Goal: Task Accomplishment & Management: Manage account settings

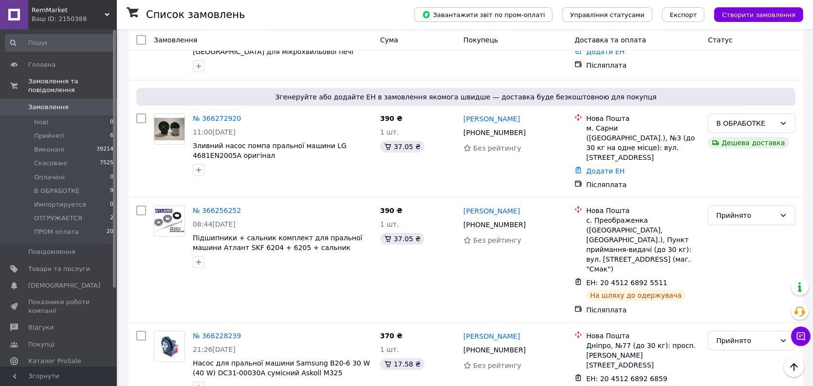
scroll to position [876, 0]
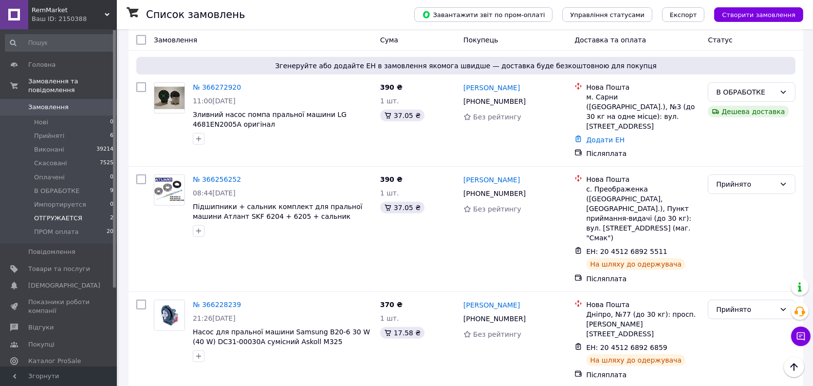
click at [69, 214] on span "ОТГРУЖАЕТСЯ" at bounding box center [58, 218] width 48 height 9
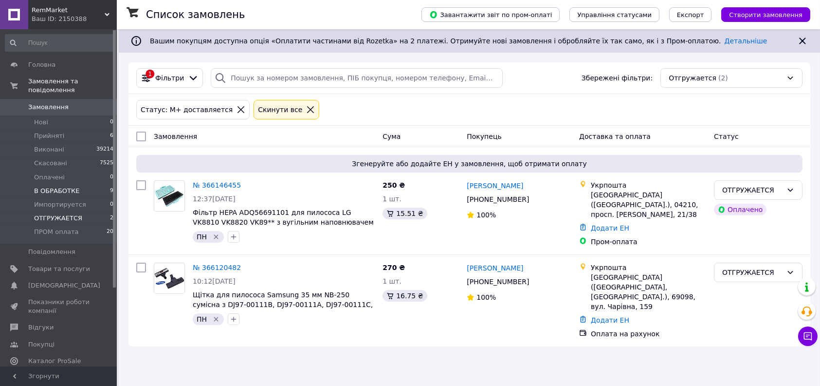
click at [59, 186] on span "В ОБРАБОТКЕ" at bounding box center [56, 190] width 45 height 9
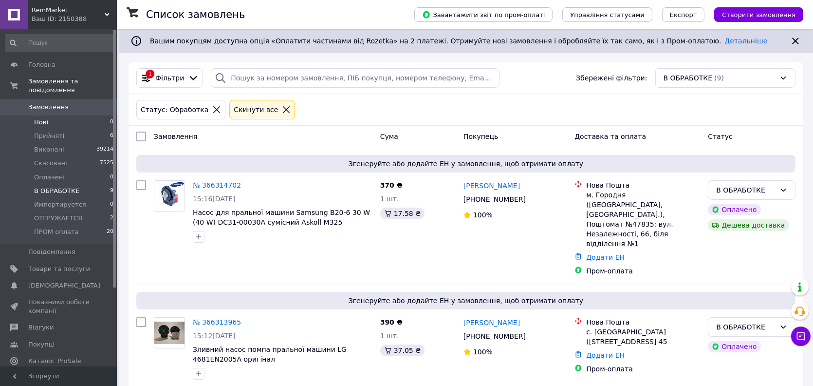
click at [86, 115] on li "Нові 0" at bounding box center [59, 122] width 119 height 14
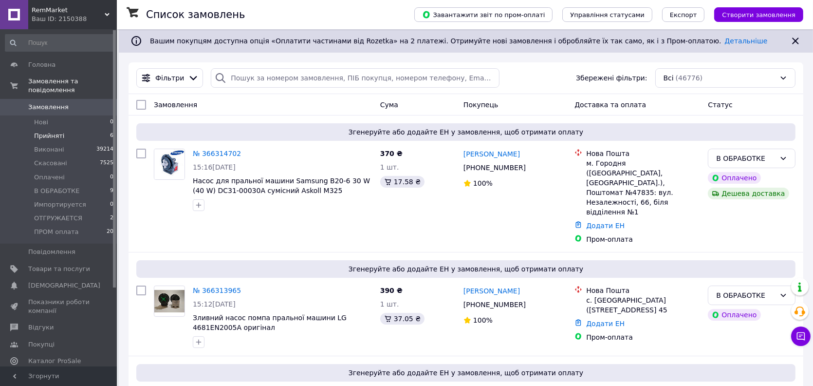
click at [93, 129] on li "Прийняті 6" at bounding box center [59, 136] width 119 height 14
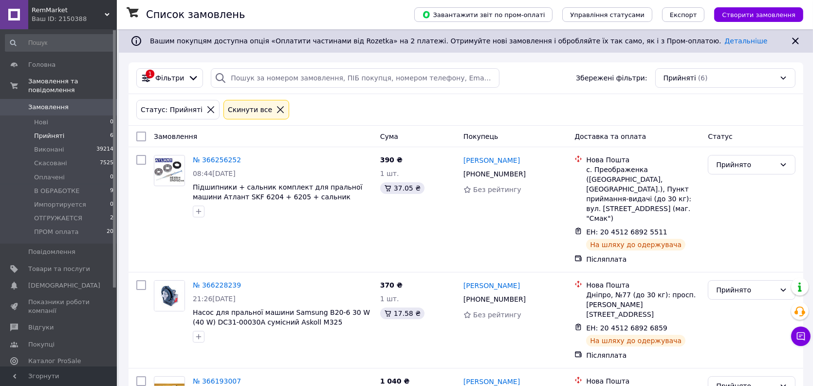
click at [142, 138] on input "checkbox" at bounding box center [141, 136] width 10 height 10
checkbox input "true"
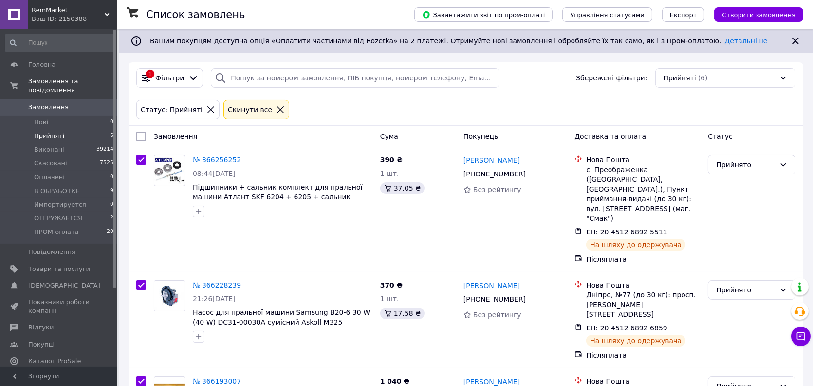
checkbox input "true"
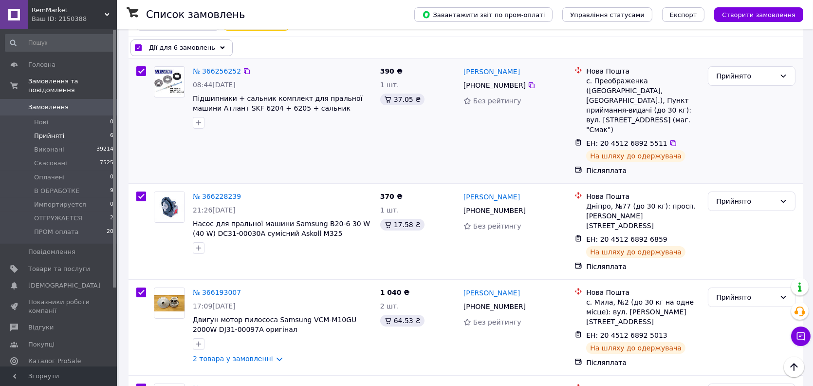
scroll to position [71, 0]
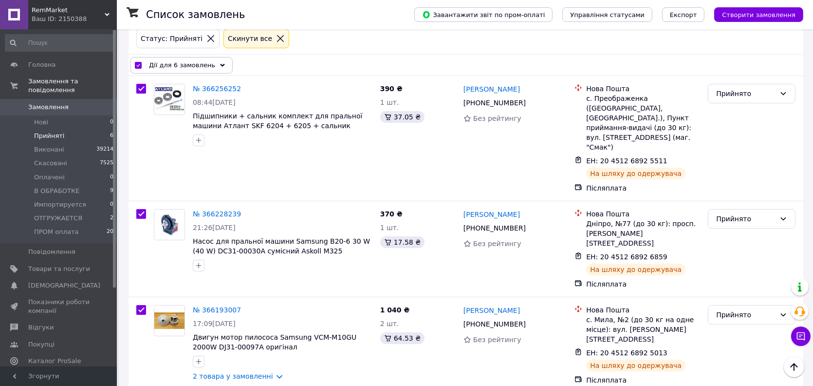
click at [220, 65] on icon at bounding box center [222, 65] width 5 height 5
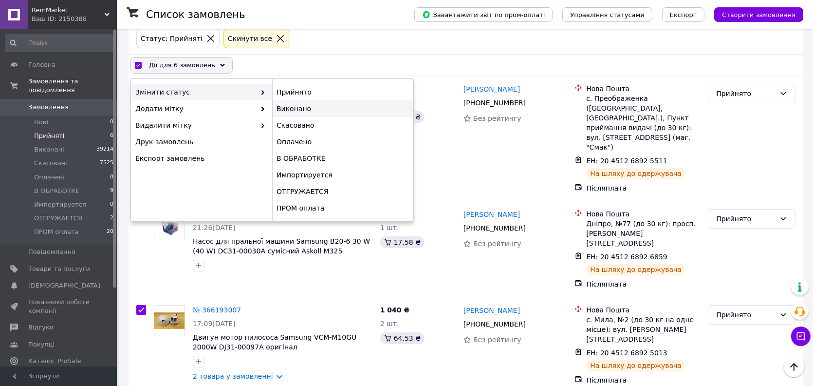
click at [294, 110] on div "Виконано" at bounding box center [342, 108] width 141 height 17
checkbox input "false"
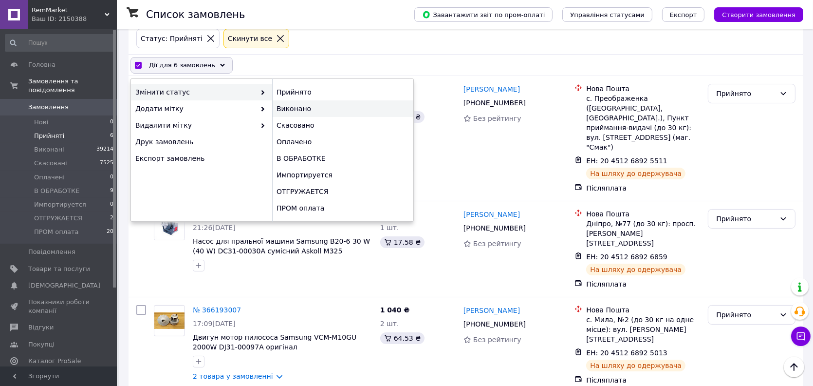
checkbox input "false"
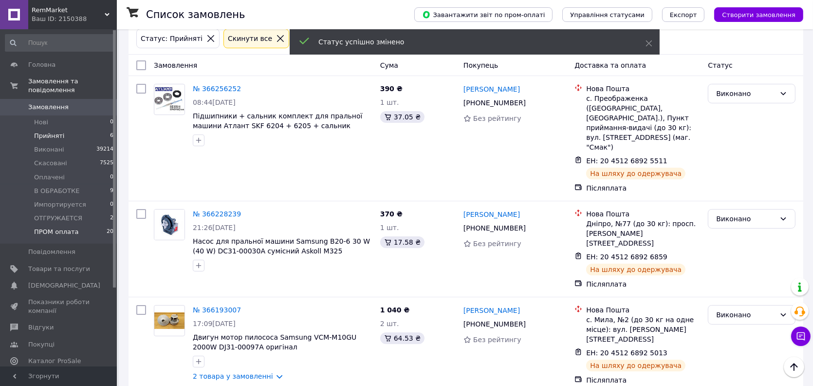
click at [88, 225] on li "ПРОМ оплата 20" at bounding box center [59, 234] width 119 height 18
